Goal: Information Seeking & Learning: Learn about a topic

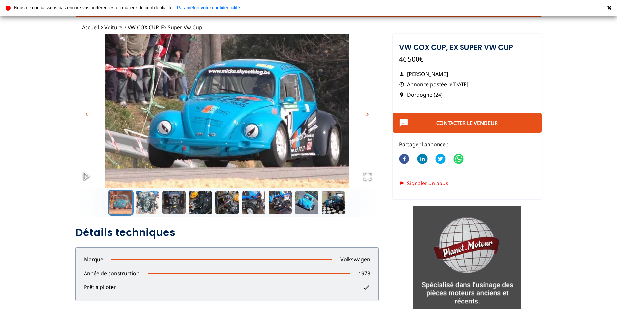
scroll to position [32, 0]
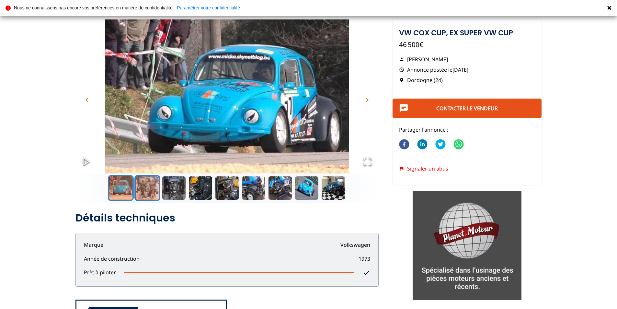
click at [151, 181] on button "Go to Slide 2" at bounding box center [147, 188] width 26 height 26
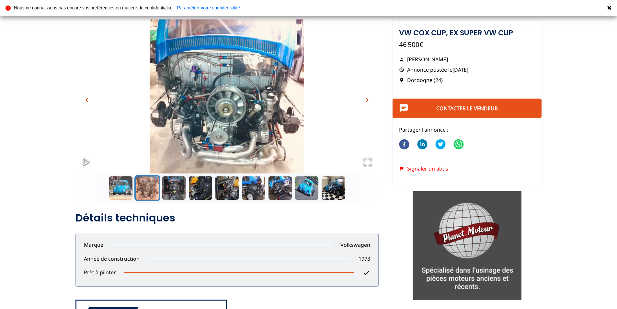
click at [365, 100] on span "chevron_right" at bounding box center [367, 100] width 8 height 8
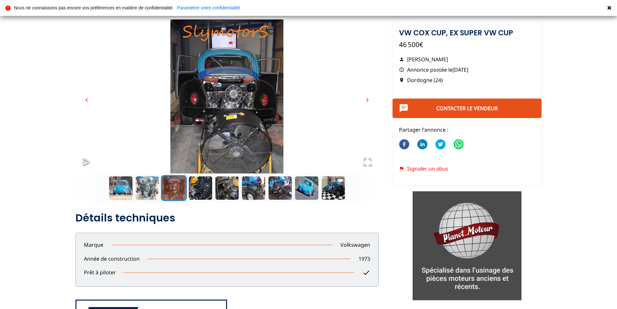
click at [365, 100] on span "chevron_right" at bounding box center [367, 100] width 8 height 8
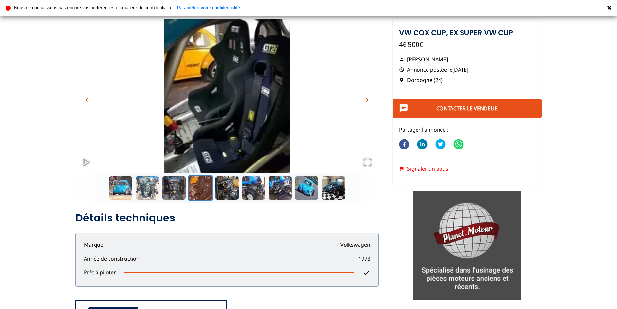
click at [365, 100] on span "chevron_right" at bounding box center [367, 100] width 8 height 8
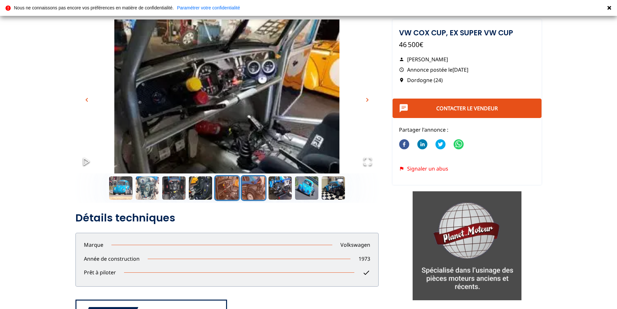
click at [256, 183] on button "Go to Slide 6" at bounding box center [254, 188] width 26 height 26
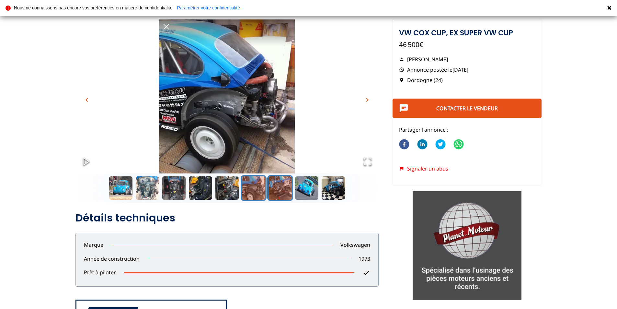
click at [277, 184] on button "Go to Slide 7" at bounding box center [280, 188] width 26 height 26
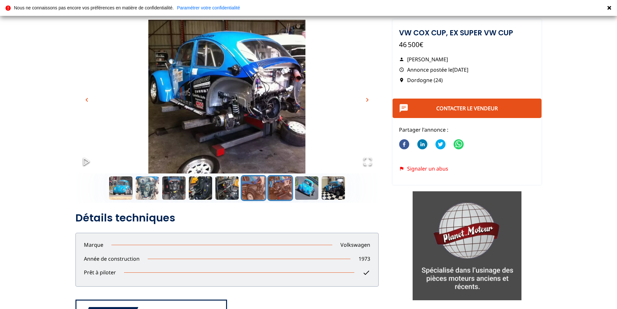
click at [253, 189] on button "Go to Slide 6" at bounding box center [254, 188] width 26 height 26
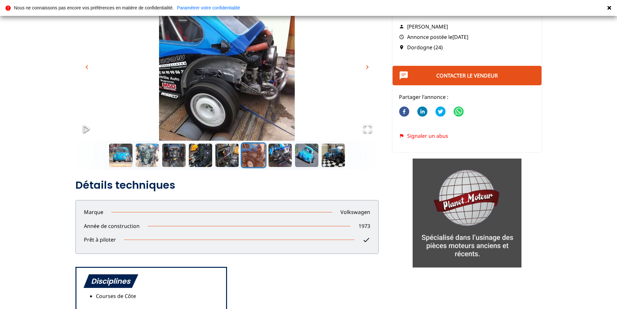
scroll to position [65, 0]
click at [308, 155] on button "Go to Slide 8" at bounding box center [307, 156] width 26 height 26
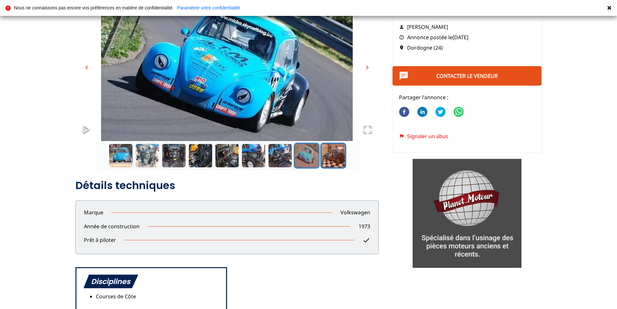
click at [330, 155] on button "Go to Slide 9" at bounding box center [333, 156] width 26 height 26
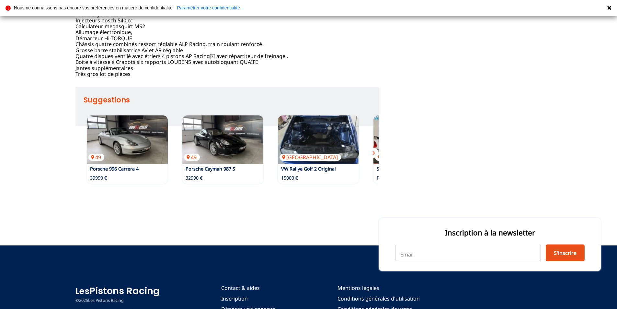
scroll to position [453, 0]
